Goal: Information Seeking & Learning: Check status

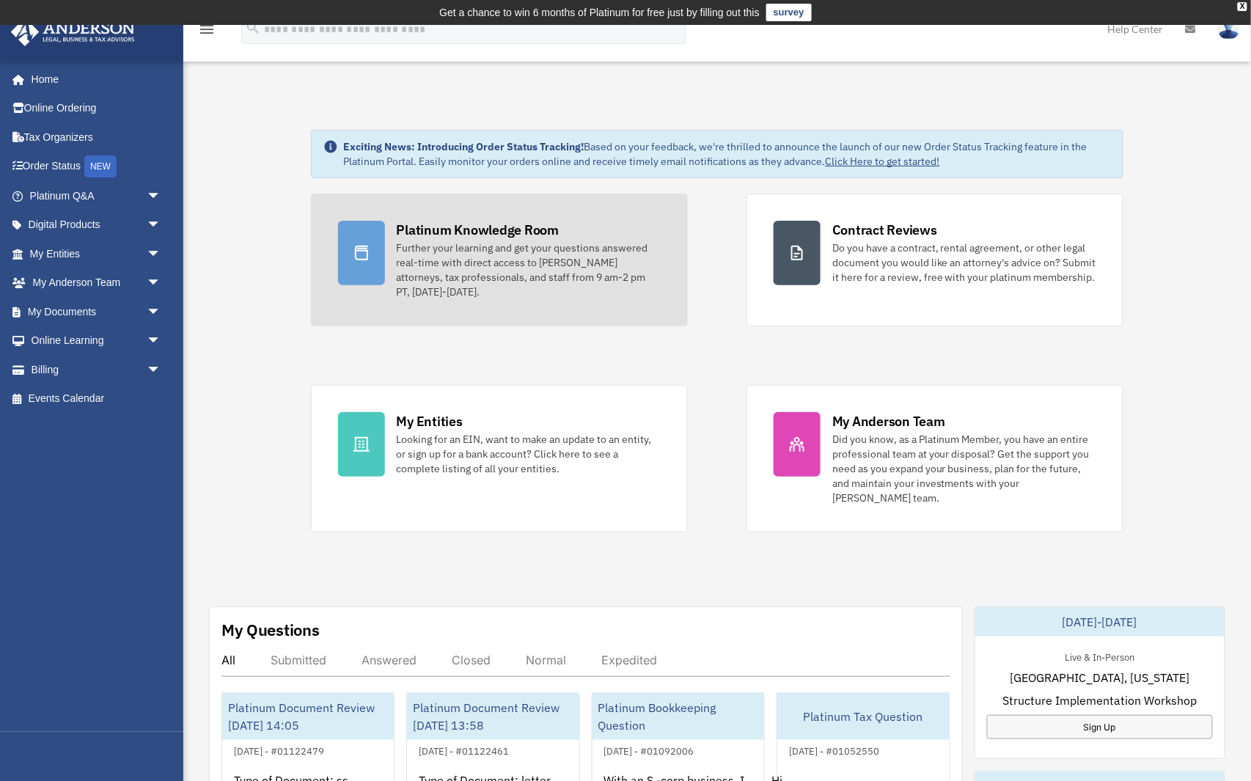
click at [540, 227] on div "Platinum Knowledge Room" at bounding box center [478, 230] width 163 height 18
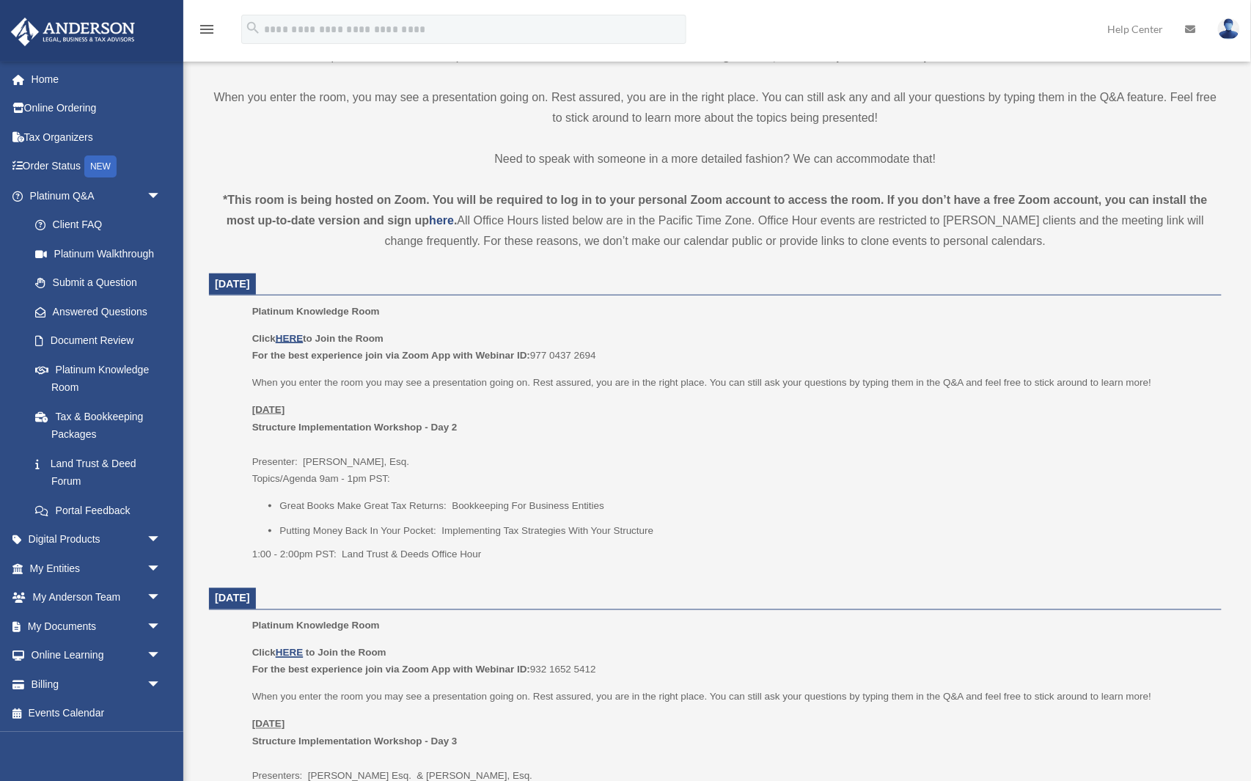
scroll to position [447, 0]
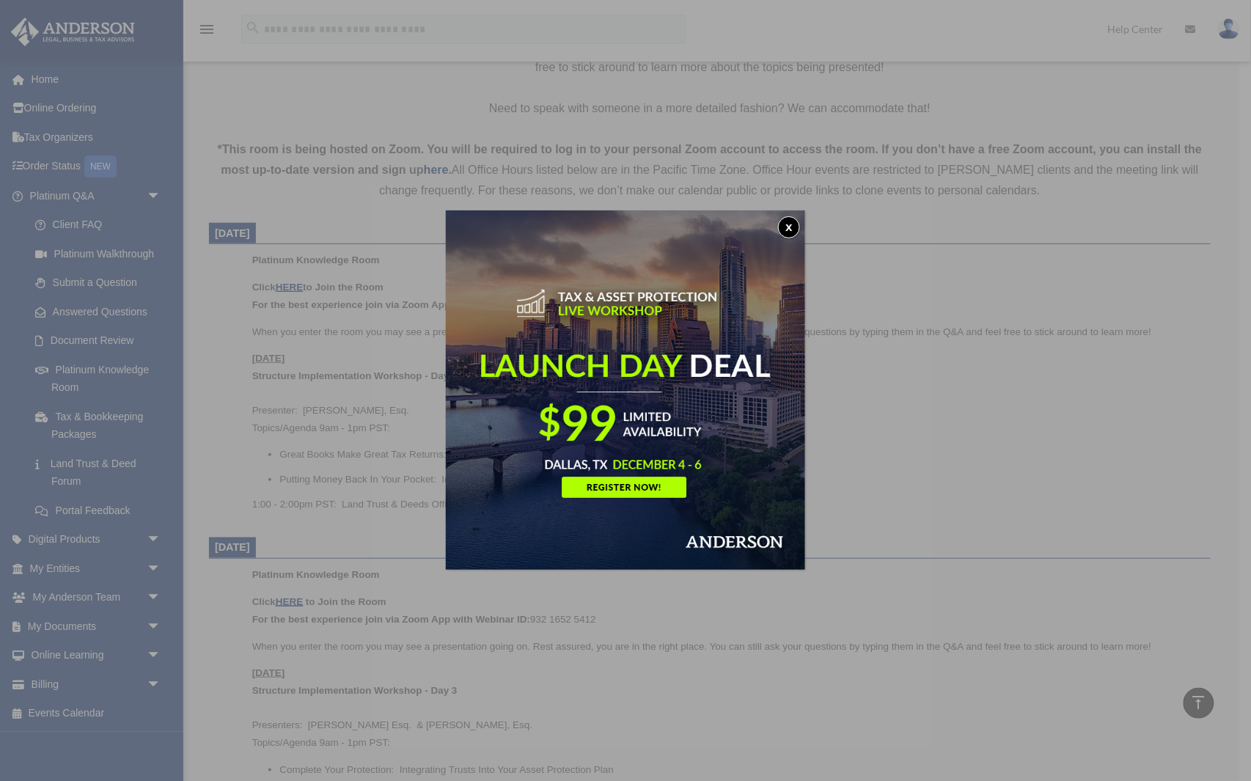
click at [791, 225] on button "x" at bounding box center [789, 227] width 22 height 22
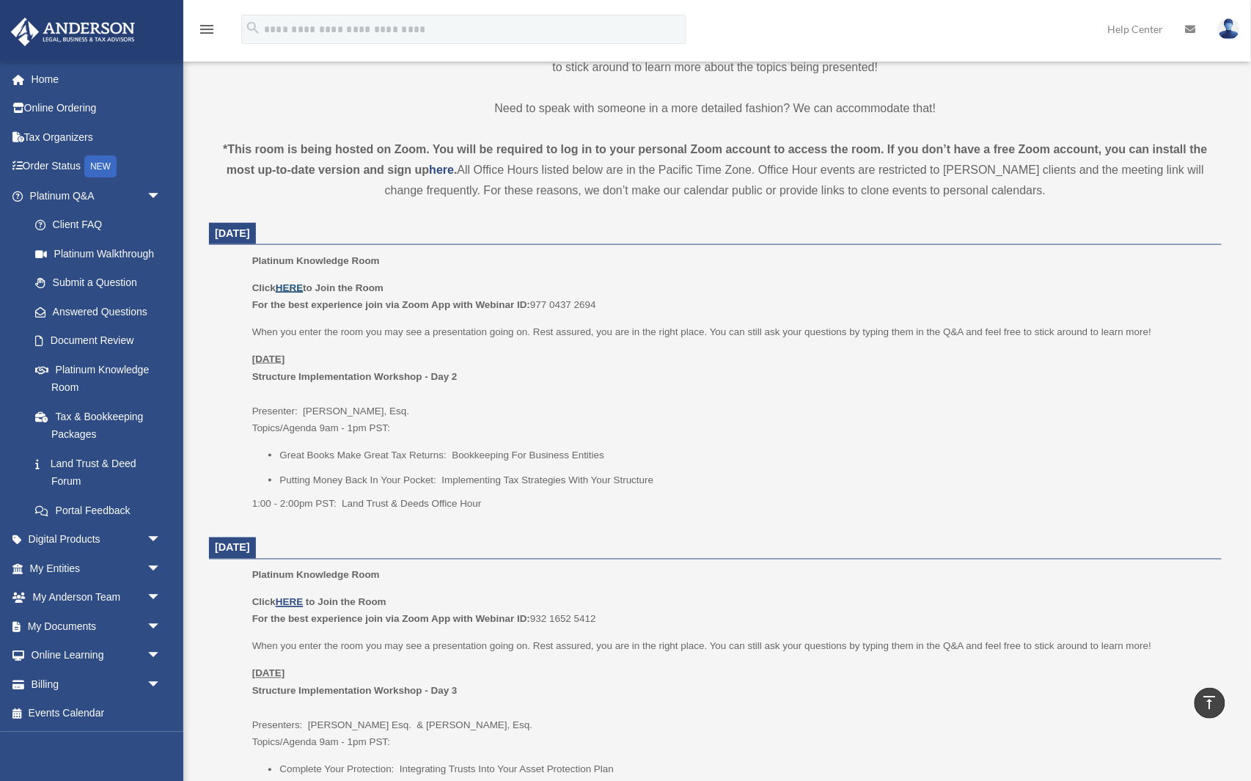
click at [298, 286] on u "HERE" at bounding box center [289, 287] width 27 height 11
click at [155, 192] on span "arrow_drop_down" at bounding box center [161, 196] width 29 height 30
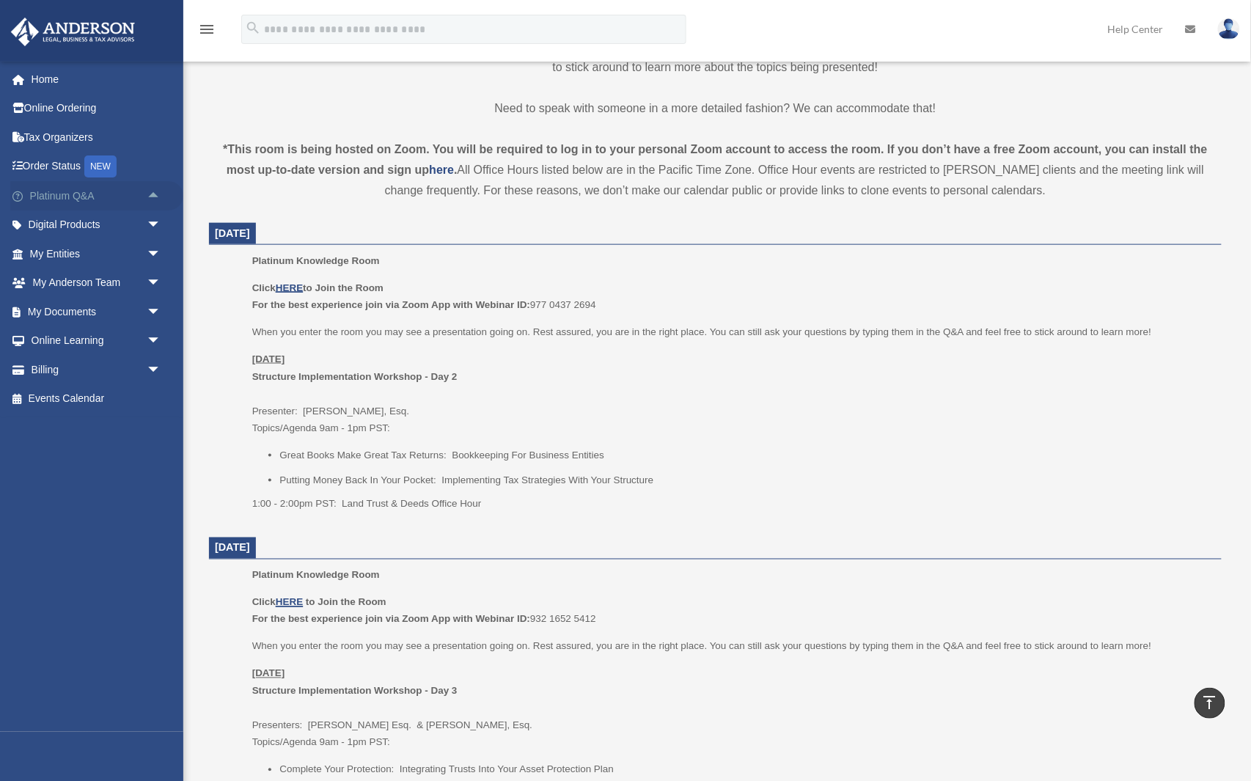
click at [155, 192] on span "arrow_drop_up" at bounding box center [161, 196] width 29 height 30
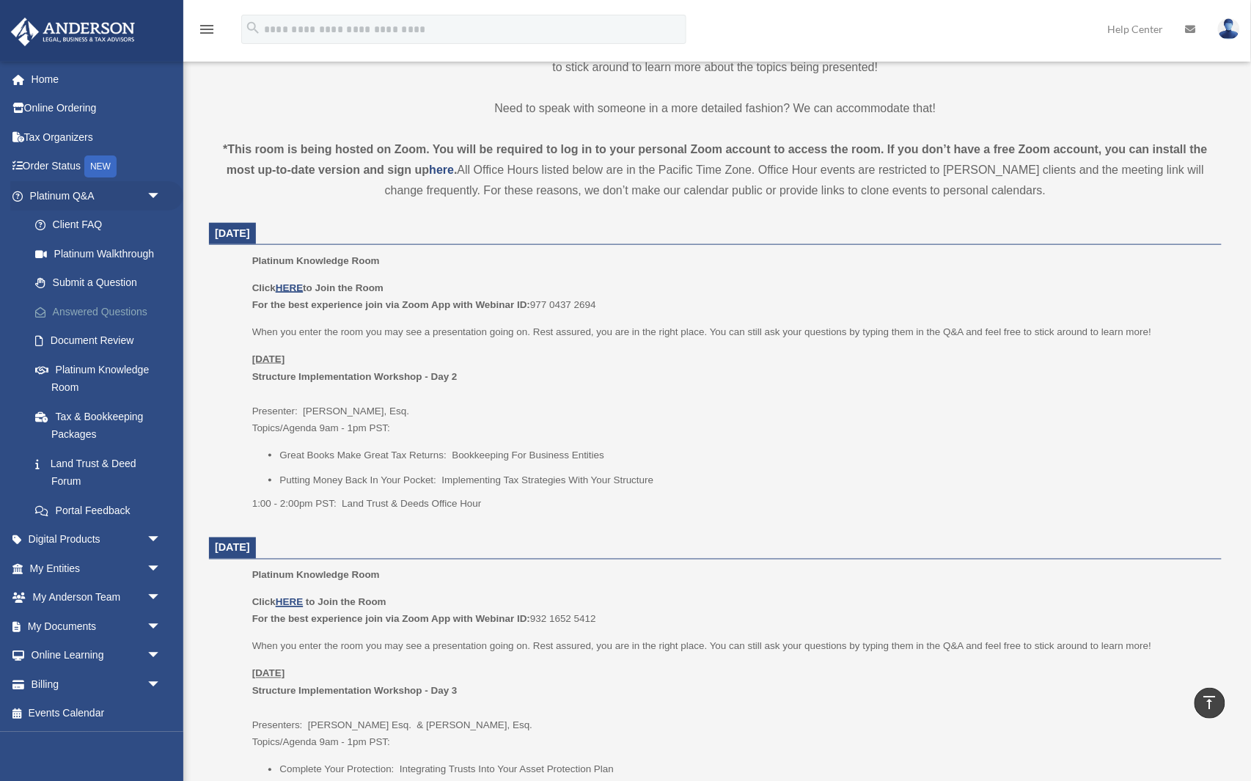
click at [125, 307] on link "Answered Questions" at bounding box center [102, 311] width 163 height 29
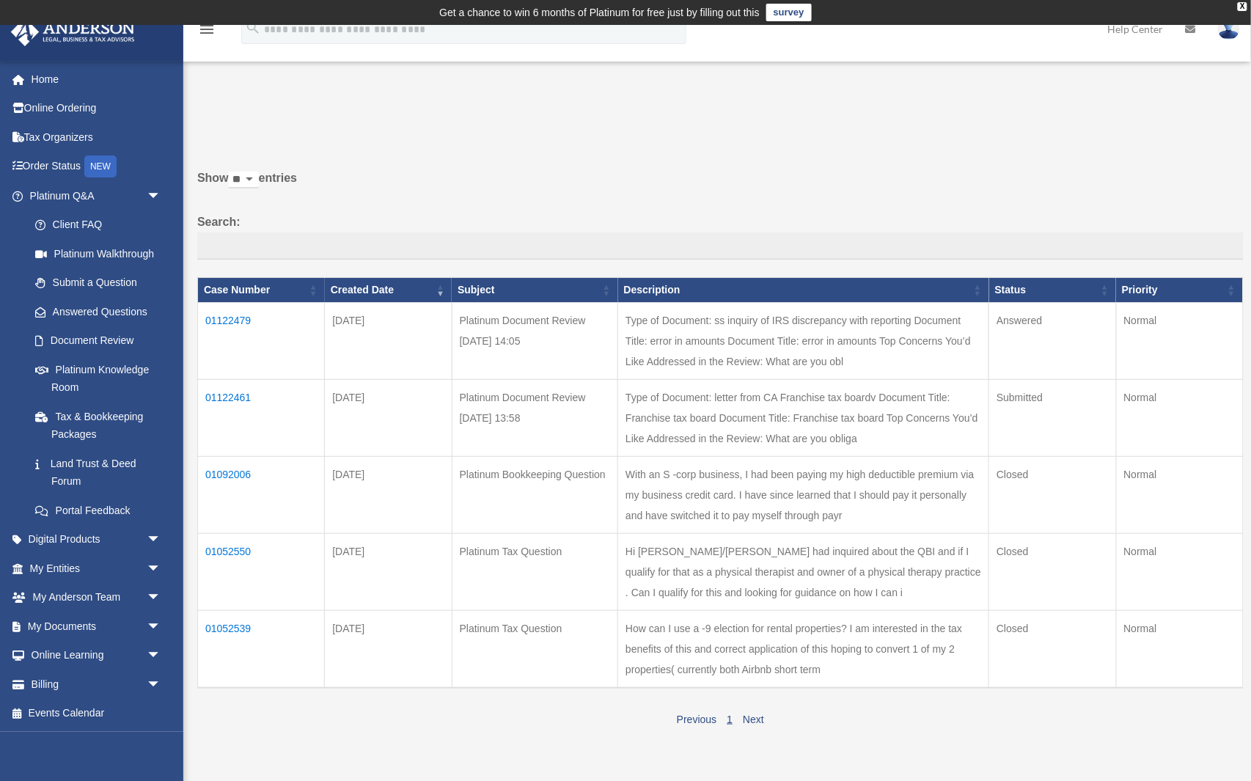
click at [221, 330] on td "01122479" at bounding box center [261, 341] width 127 height 77
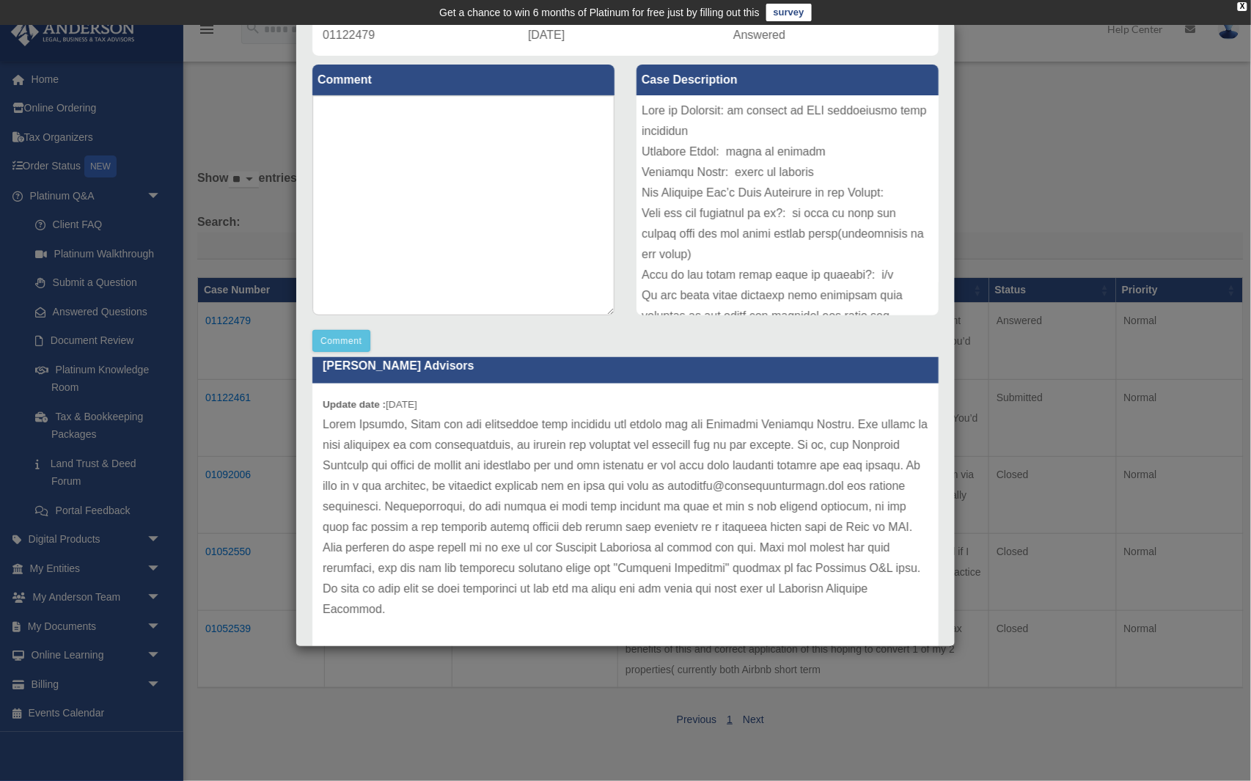
scroll to position [19, 0]
click at [990, 189] on div "Case Detail × Platinum Document Review [DATE] 14:05 Case Number 01122479 Create…" at bounding box center [625, 390] width 1251 height 781
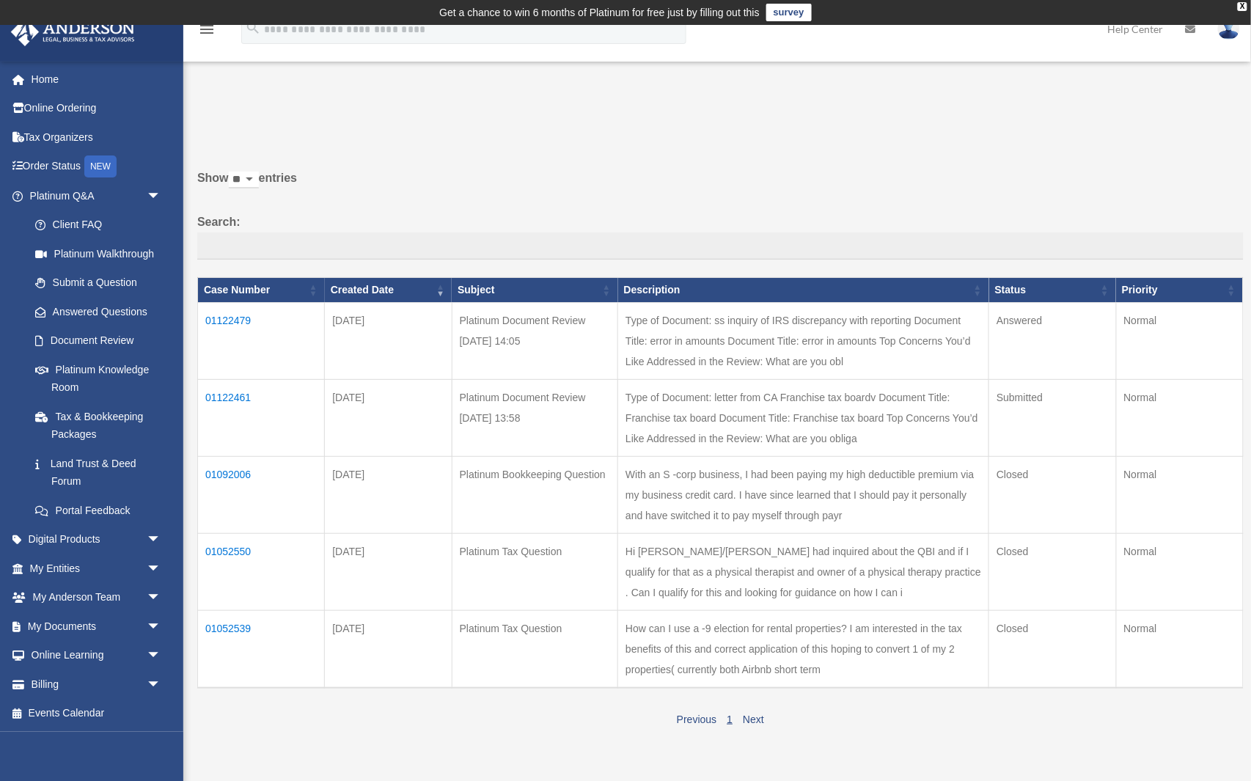
click at [1100, 386] on td "Submitted" at bounding box center [1052, 418] width 127 height 77
click at [230, 385] on td "01122461" at bounding box center [261, 418] width 127 height 77
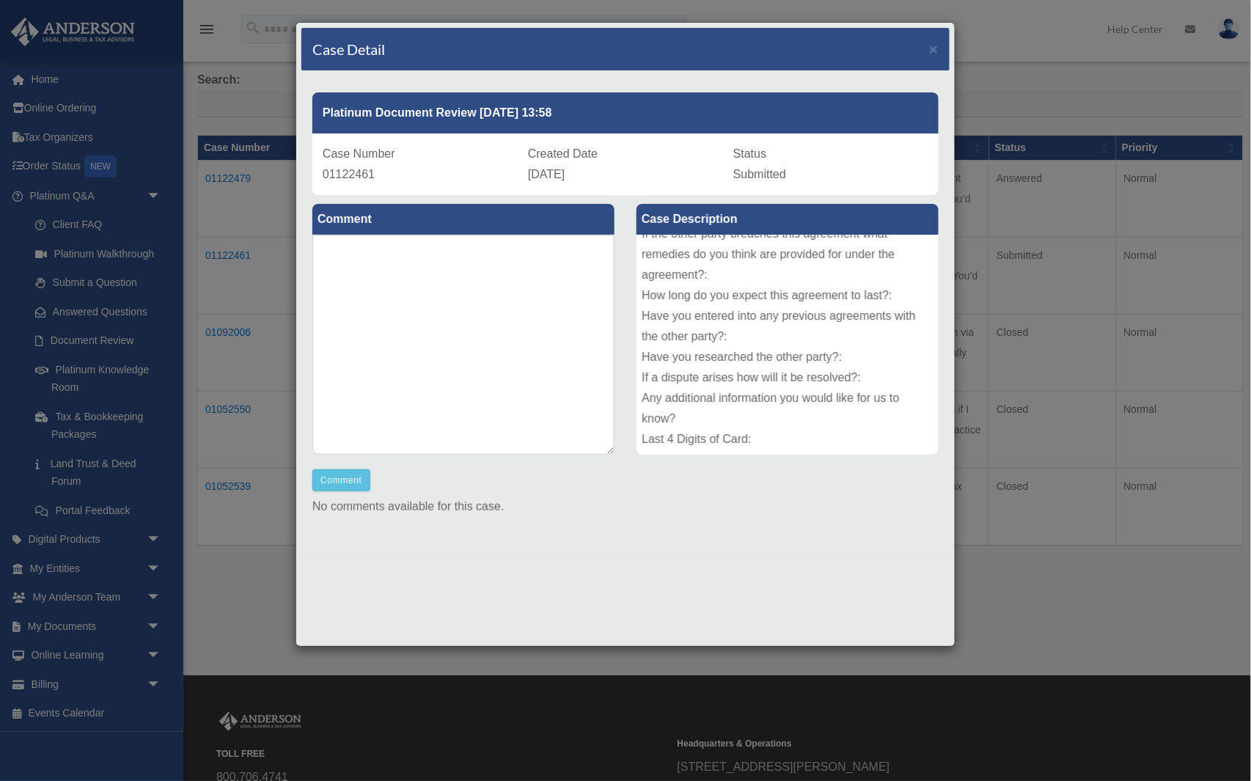
scroll to position [139, 0]
click at [931, 45] on span "×" at bounding box center [934, 48] width 10 height 17
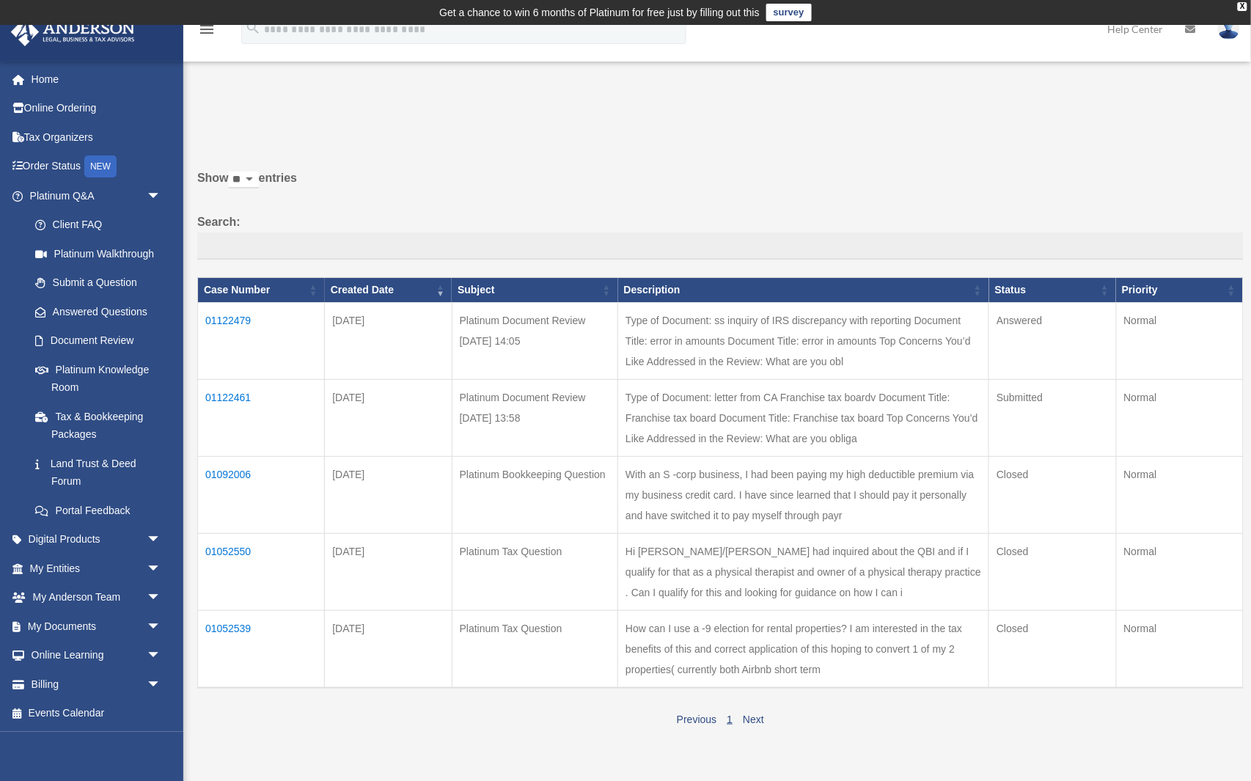
scroll to position [0, 0]
click at [1233, 33] on img at bounding box center [1229, 28] width 22 height 21
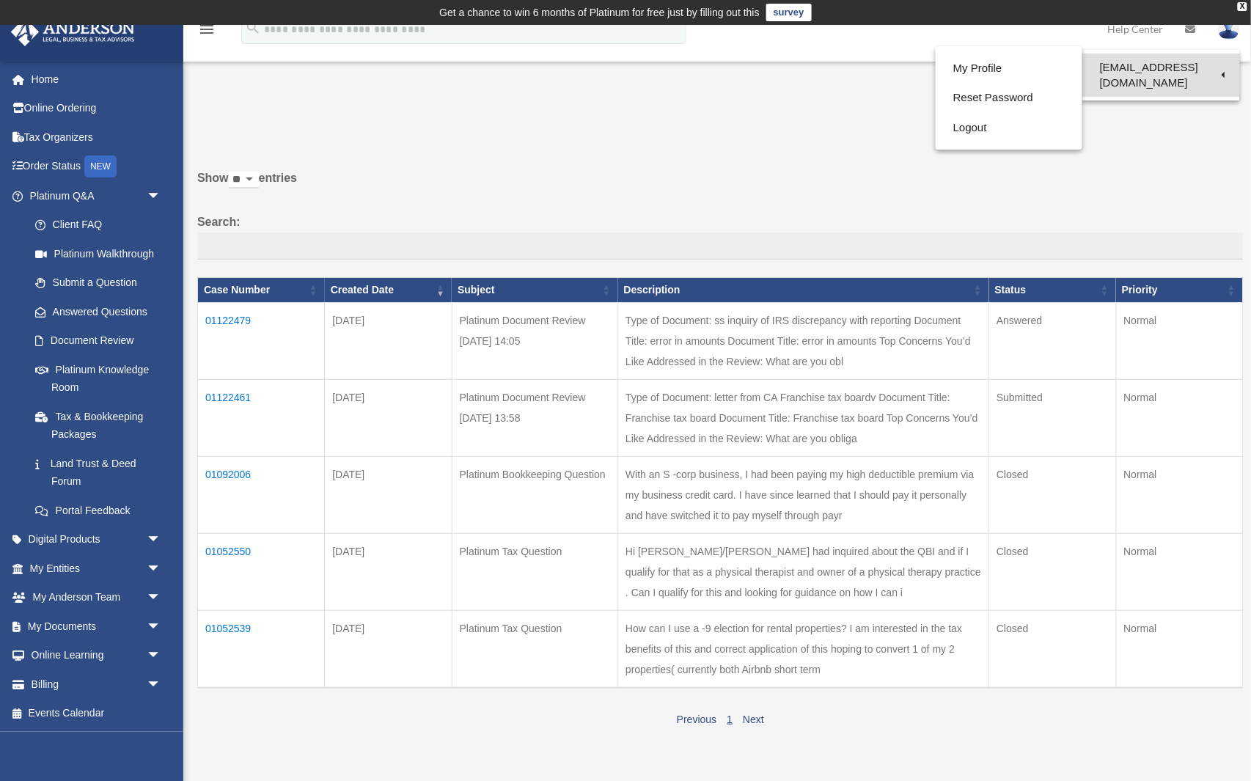
click at [1191, 67] on link "[EMAIL_ADDRESS][DOMAIN_NAME]" at bounding box center [1161, 75] width 158 height 43
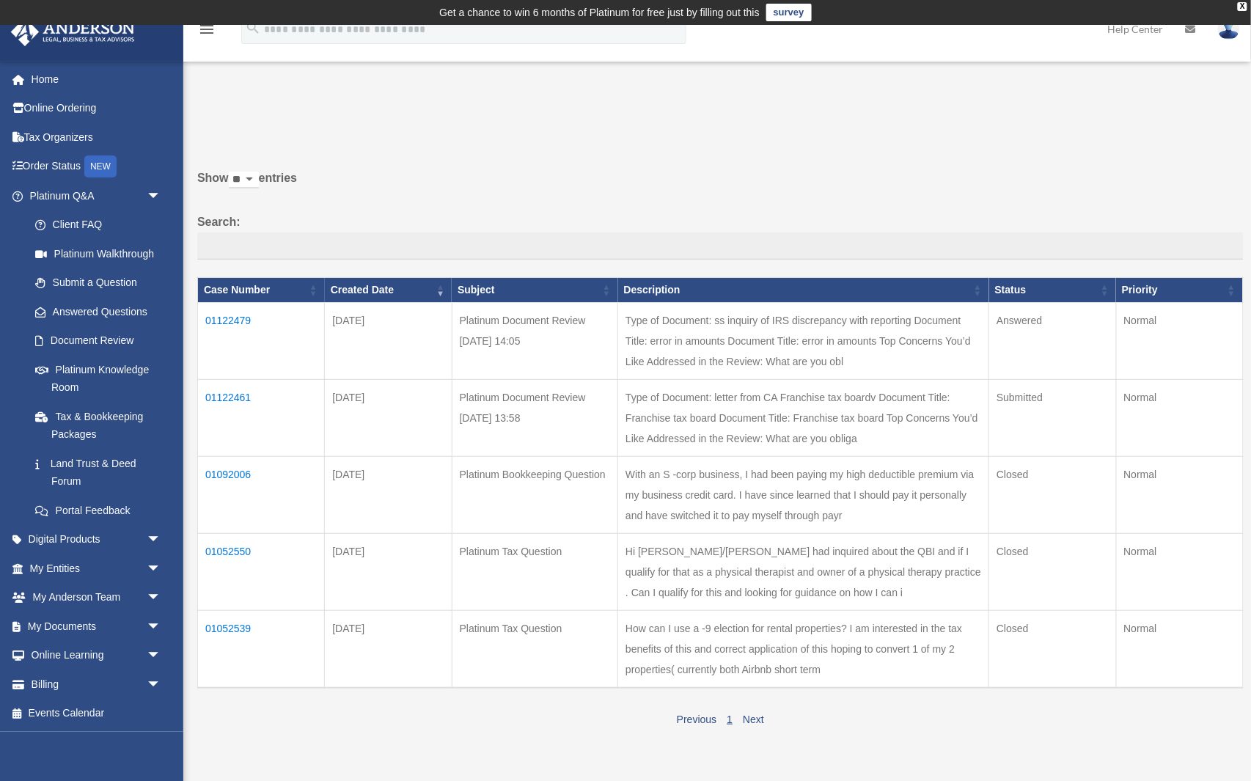
click at [1226, 33] on img at bounding box center [1229, 28] width 22 height 21
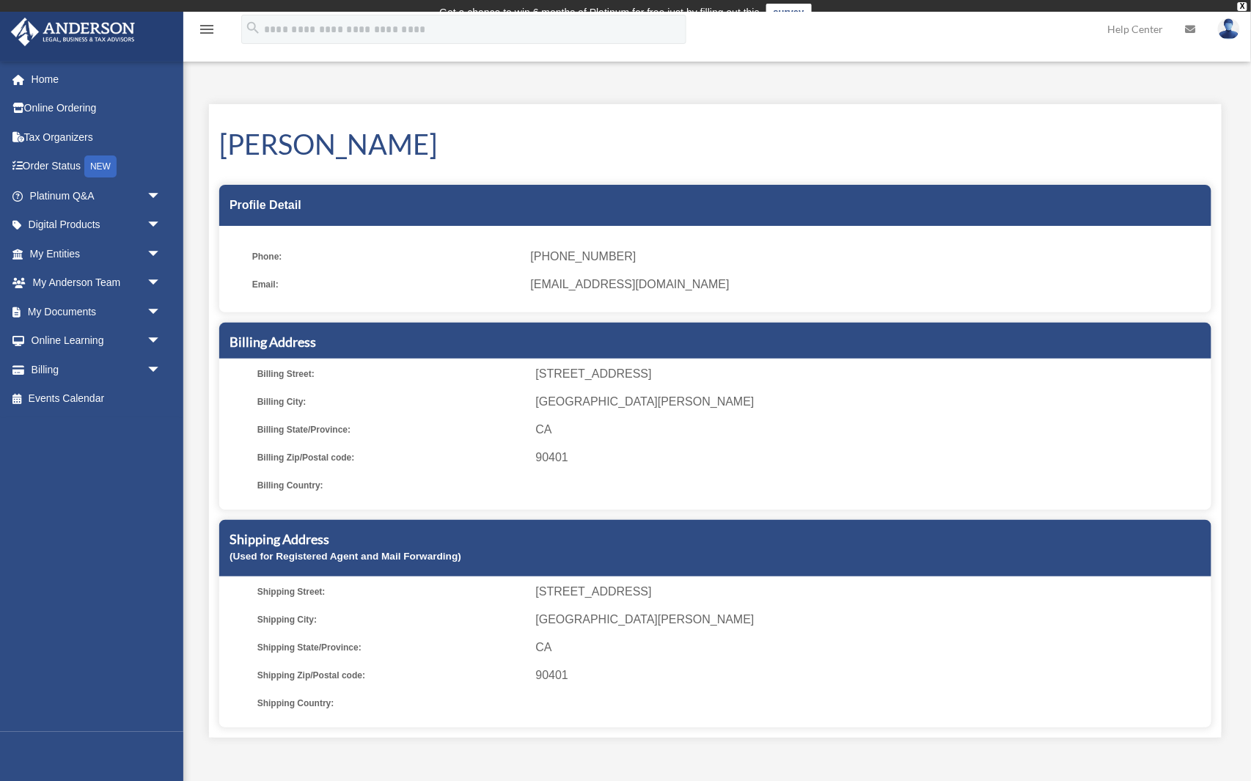
click at [1226, 36] on img at bounding box center [1229, 28] width 22 height 21
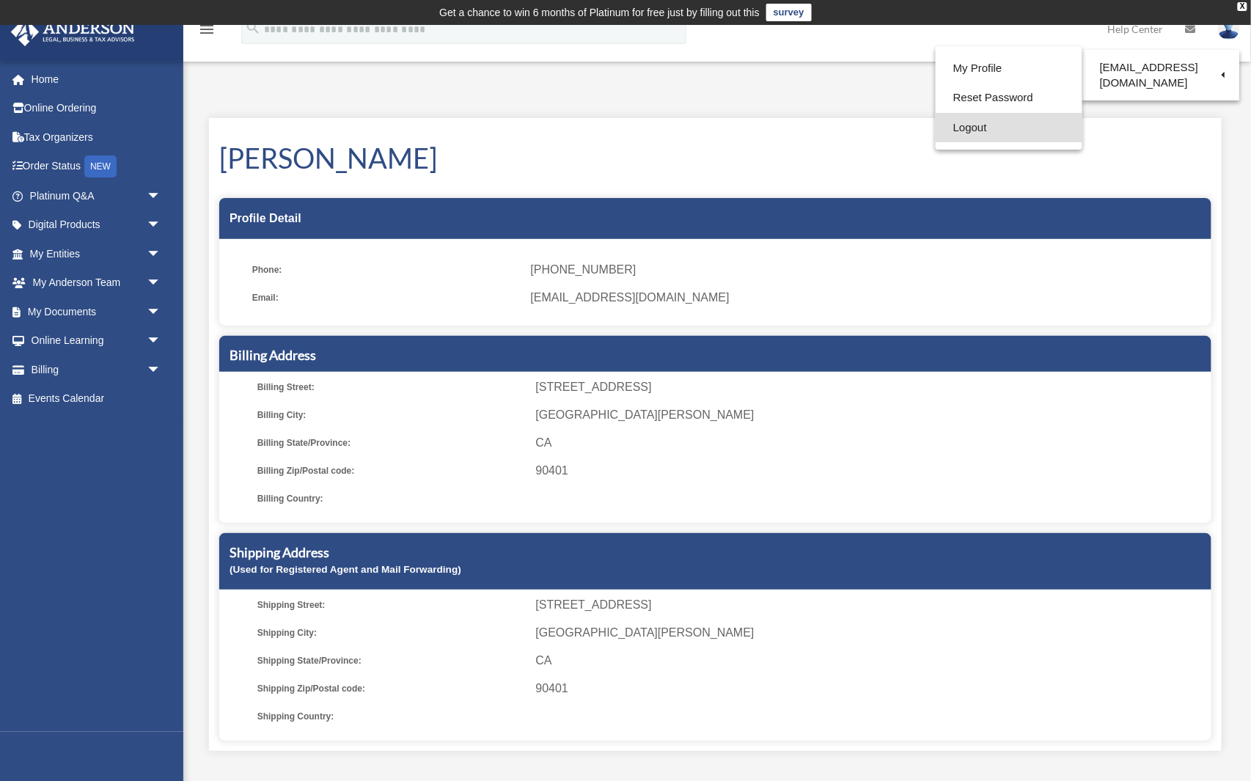
click at [983, 119] on link "Logout" at bounding box center [1009, 128] width 147 height 30
click at [1230, 30] on img at bounding box center [1229, 28] width 22 height 21
